Goal: Transaction & Acquisition: Purchase product/service

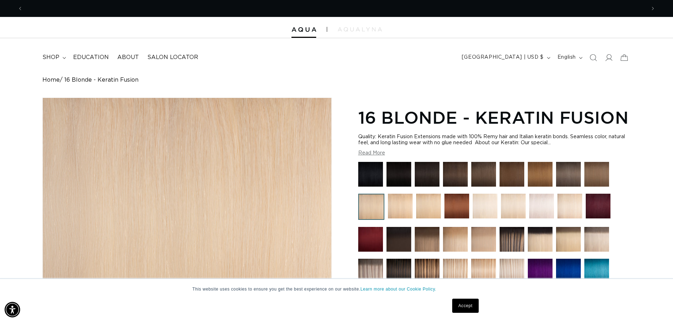
scroll to position [0, 623]
click at [65, 60] on summary "shop" at bounding box center [53, 57] width 31 height 16
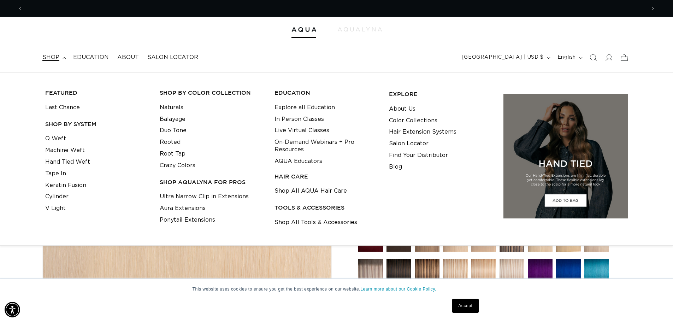
scroll to position [0, 1246]
click at [87, 164] on link "Hand Tied Weft" at bounding box center [67, 162] width 45 height 12
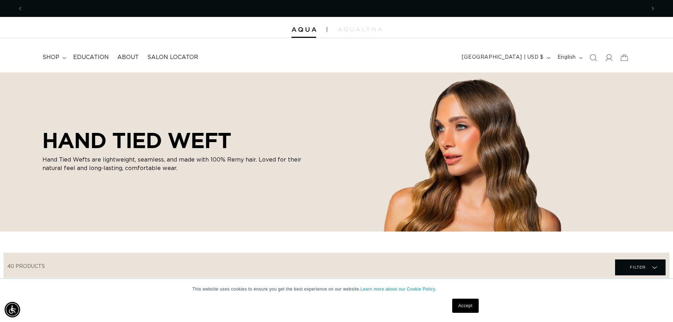
scroll to position [0, 623]
click at [459, 307] on link "Accept" at bounding box center [465, 306] width 26 height 14
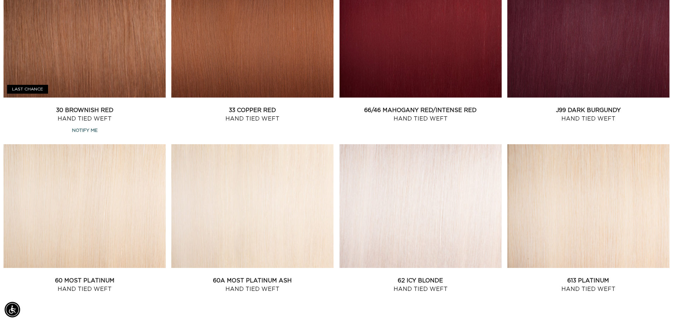
scroll to position [954, 0]
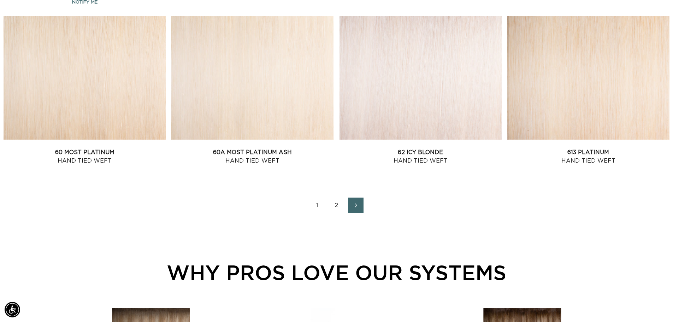
click at [373, 212] on ul "1 2" at bounding box center [337, 205] width 666 height 16
click at [360, 210] on link "Next page" at bounding box center [356, 205] width 16 height 16
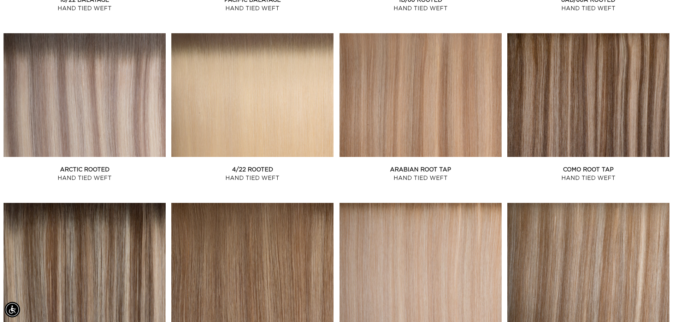
scroll to position [707, 0]
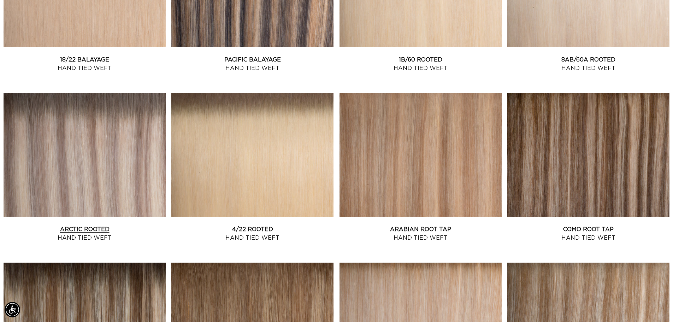
click at [45, 225] on link "Arctic Rooted Hand Tied Weft" at bounding box center [85, 233] width 162 height 17
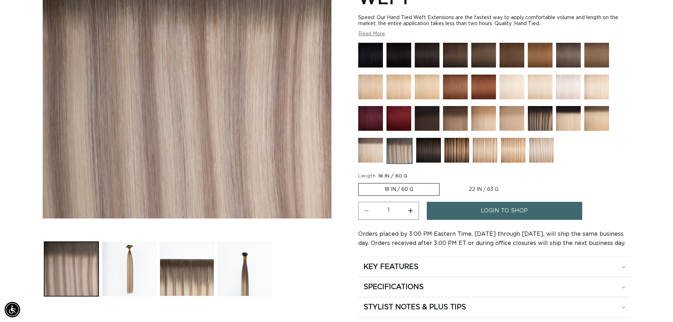
click at [411, 190] on label "18 IN / 60 G Variant sold out or unavailable" at bounding box center [398, 189] width 81 height 13
click at [360, 182] on input "18 IN / 60 G Variant sold out or unavailable" at bounding box center [360, 182] width 0 height 0
click at [423, 187] on label "18 IN / 60 G Variant sold out or unavailable" at bounding box center [398, 189] width 81 height 13
click at [360, 182] on input "18 IN / 60 G Variant sold out or unavailable" at bounding box center [360, 182] width 0 height 0
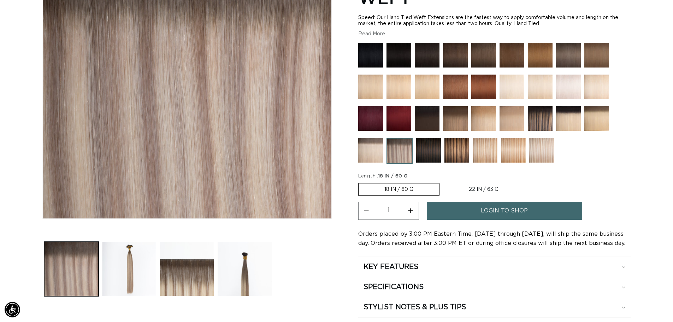
click at [461, 151] on img at bounding box center [456, 150] width 25 height 25
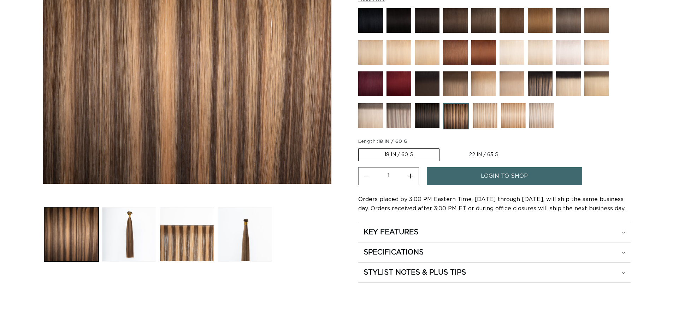
scroll to position [177, 0]
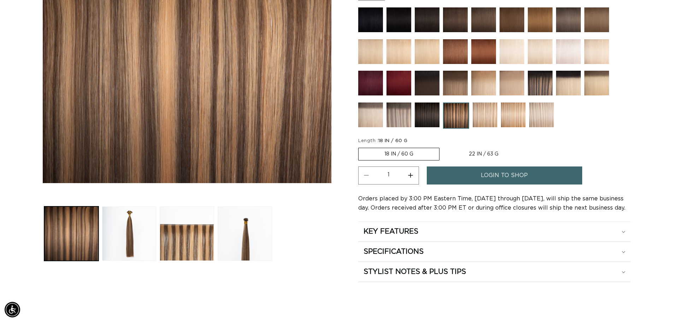
click at [417, 157] on label "18 IN / 60 G Variant sold out or unavailable" at bounding box center [398, 154] width 81 height 13
click at [360, 147] on input "18 IN / 60 G Variant sold out or unavailable" at bounding box center [360, 146] width 0 height 0
click at [397, 135] on section "4/12 Duo Tone - Hand Tied Weft Speed: Our Hand Tied Weft Extensions are the fas…" at bounding box center [494, 105] width 272 height 354
click at [407, 140] on span "18 IN / 60 G" at bounding box center [392, 140] width 29 height 5
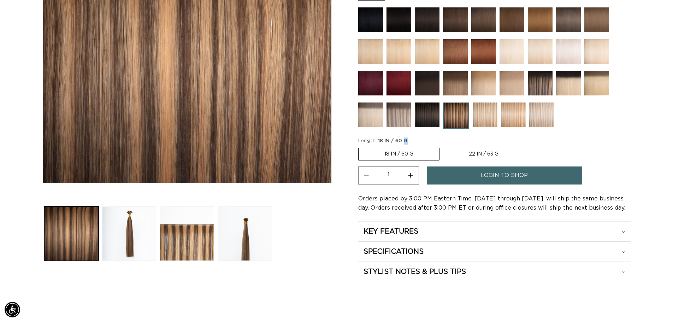
click at [407, 140] on span "18 IN / 60 G" at bounding box center [392, 140] width 29 height 5
click at [428, 141] on fieldset "Length : 18 IN / 60 G 18 IN / 60 G Variant sold out or unavailable 22 IN / 63 G…" at bounding box center [442, 149] width 168 height 24
click at [464, 149] on label "22 IN / 63 G Variant sold out or unavailable" at bounding box center [483, 154] width 81 height 12
click at [443, 147] on input "22 IN / 63 G Variant sold out or unavailable" at bounding box center [443, 146] width 0 height 0
radio input "true"
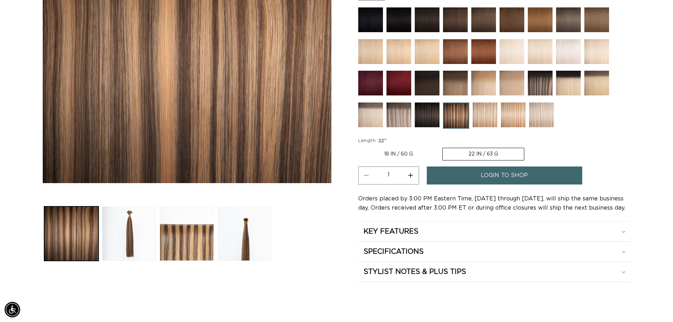
click at [482, 152] on label "22 IN / 63 G Variant sold out or unavailable" at bounding box center [483, 154] width 82 height 13
click at [443, 147] on input "22 IN / 63 G Variant sold out or unavailable" at bounding box center [442, 146] width 0 height 0
